Goal: Information Seeking & Learning: Learn about a topic

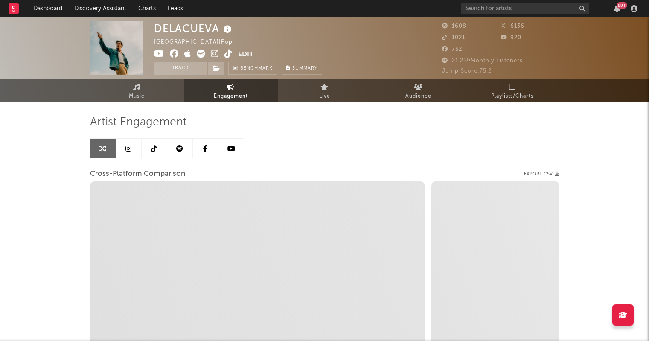
select select "1w"
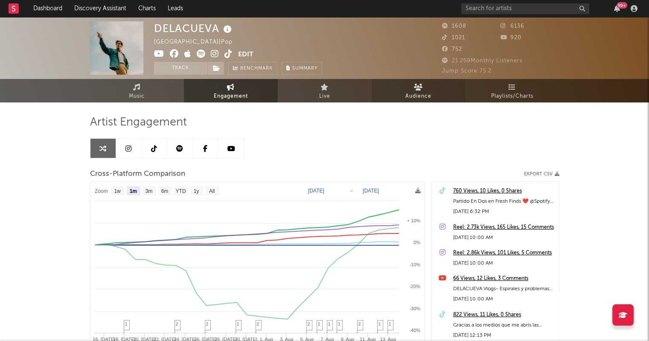
click at [406, 90] on link "Audience" at bounding box center [418, 90] width 94 height 23
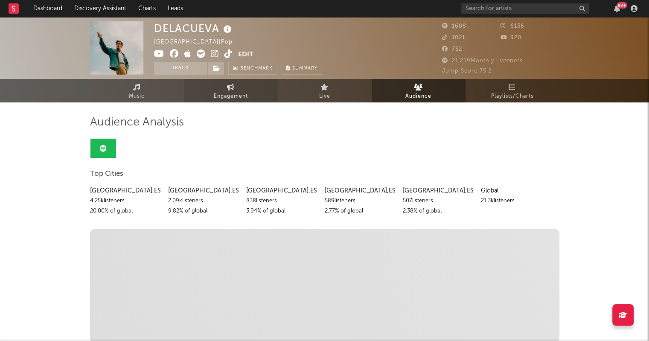
click at [250, 92] on link "Engagement" at bounding box center [231, 90] width 94 height 23
select select "1w"
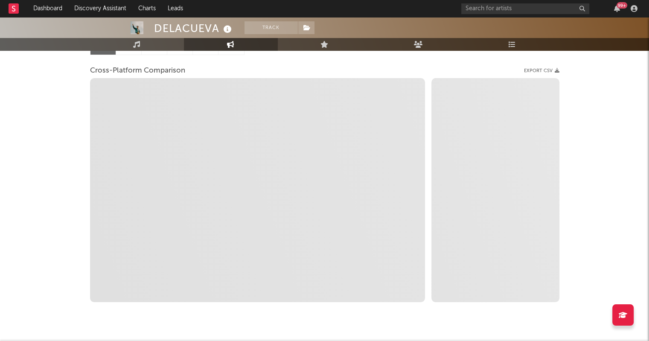
scroll to position [102, 0]
select select "1m"
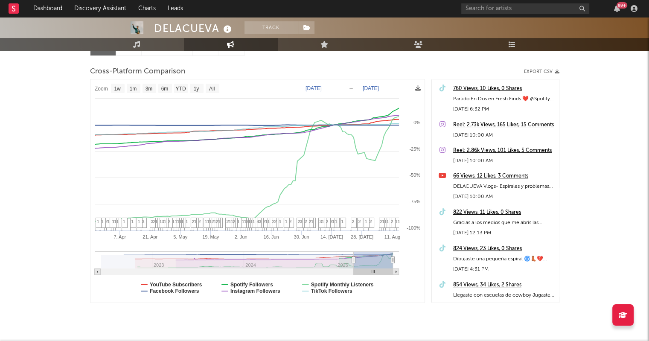
type input "[DATE]"
select select "6m"
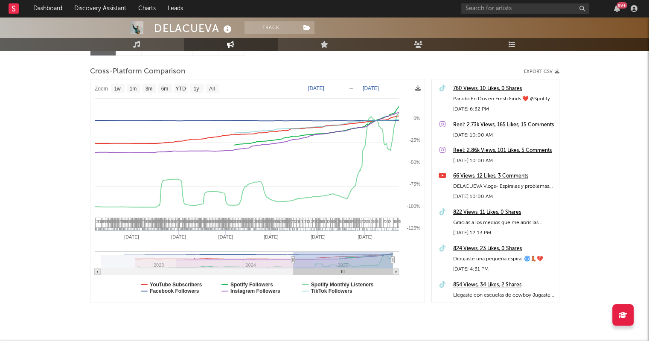
drag, startPoint x: 384, startPoint y: 259, endPoint x: 290, endPoint y: 260, distance: 94.2
click at [291, 260] on icon at bounding box center [292, 260] width 3 height 6
type input "[DATE]"
select select "1w"
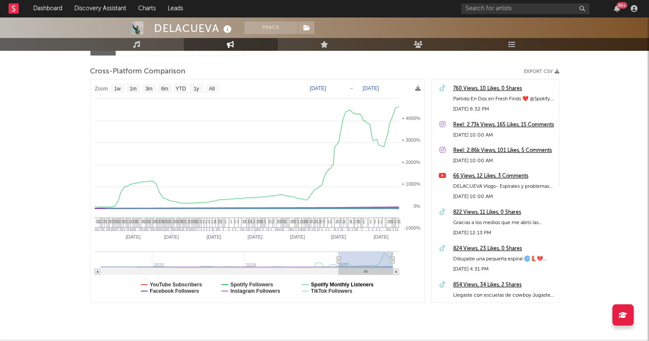
type input "[DATE]"
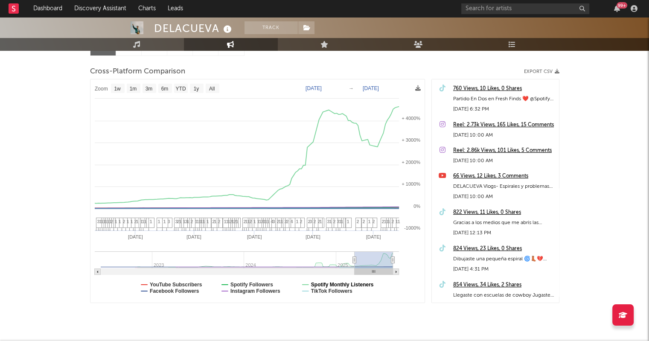
select select "6m"
type input "[DATE]"
select select "1w"
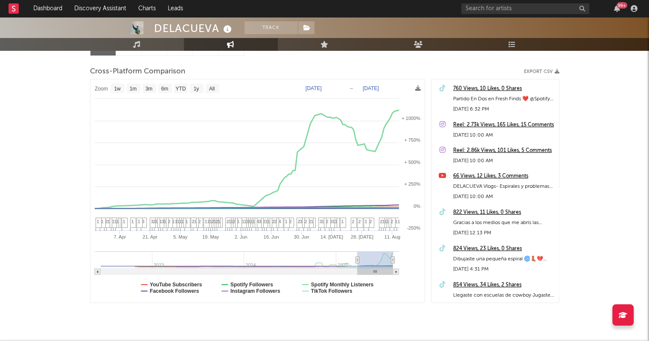
drag, startPoint x: 255, startPoint y: 261, endPoint x: 373, endPoint y: 284, distance: 120.3
